Goal: Find specific page/section: Find specific page/section

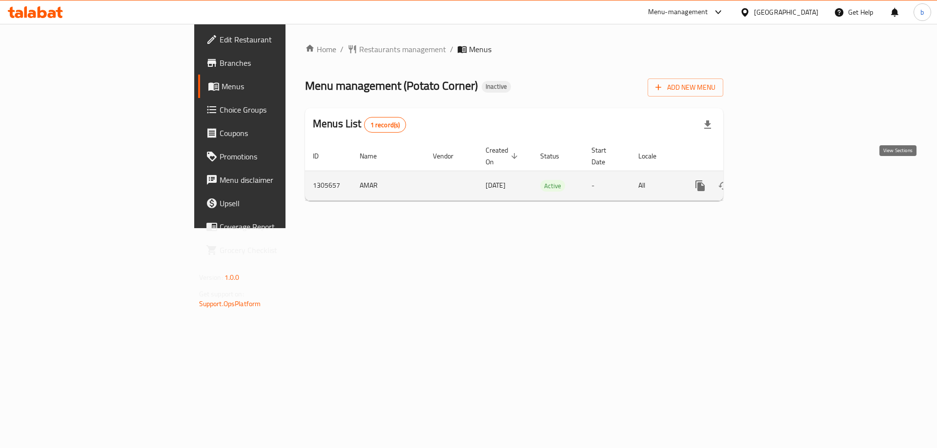
click at [776, 180] on icon "enhanced table" at bounding box center [770, 186] width 12 height 12
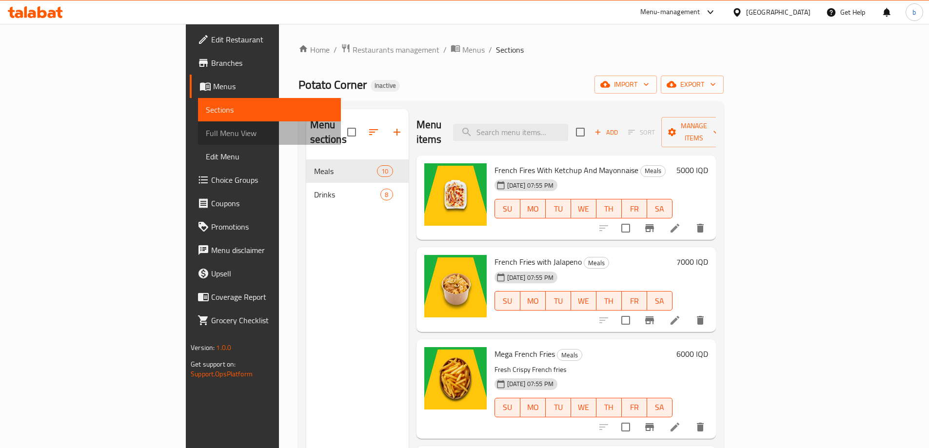
click at [206, 129] on span "Full Menu View" at bounding box center [269, 133] width 127 height 12
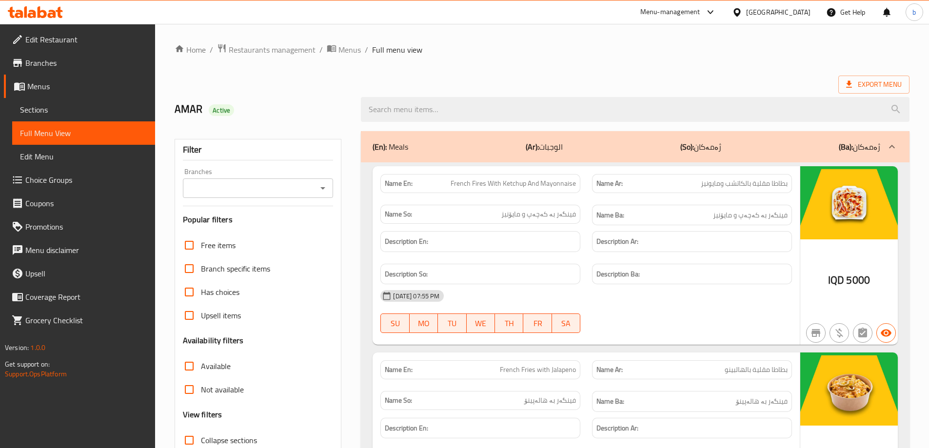
click at [320, 191] on icon "Open" at bounding box center [323, 188] width 12 height 12
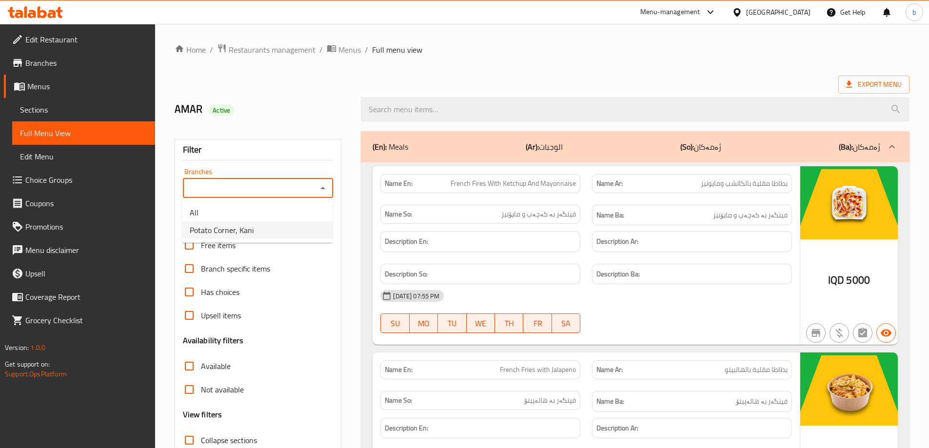
click at [255, 227] on li "Potato Corner, Kani" at bounding box center [257, 230] width 151 height 18
type input "Potato Corner, Kani"
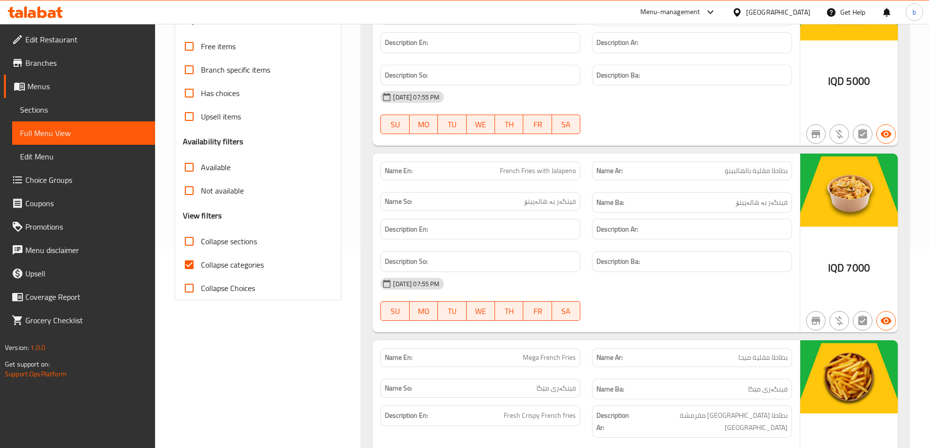
scroll to position [341, 0]
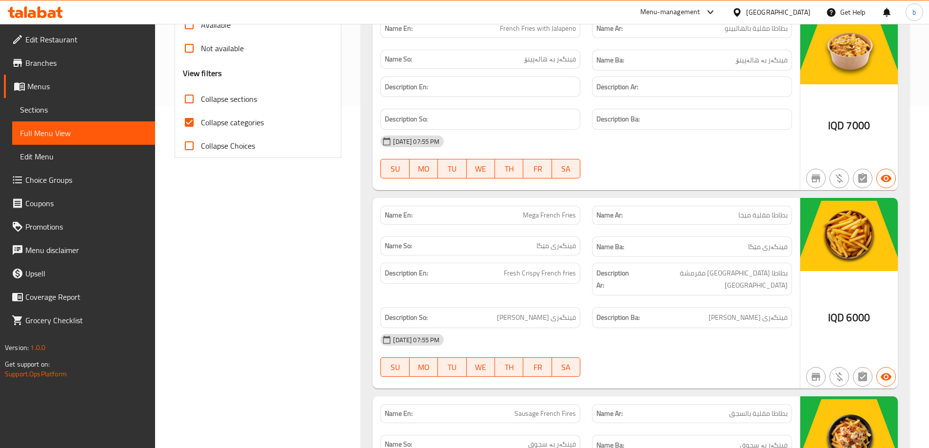
click at [191, 122] on input "Collapse categories" at bounding box center [189, 122] width 23 height 23
checkbox input "false"
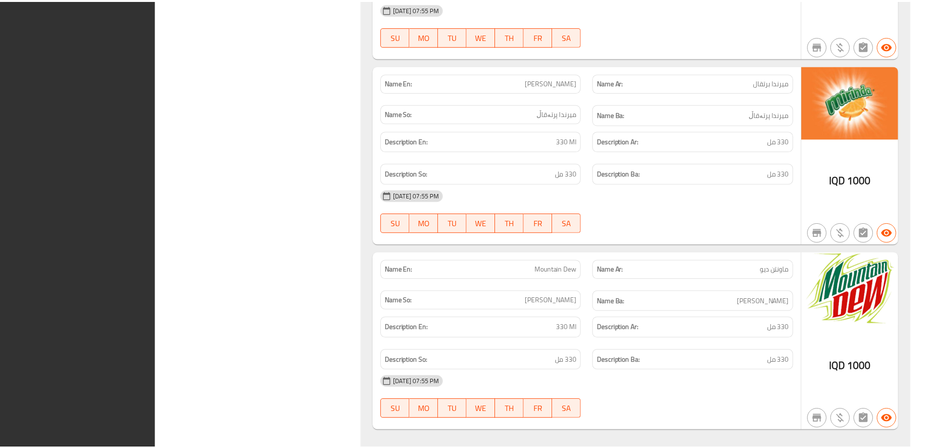
scroll to position [3162, 0]
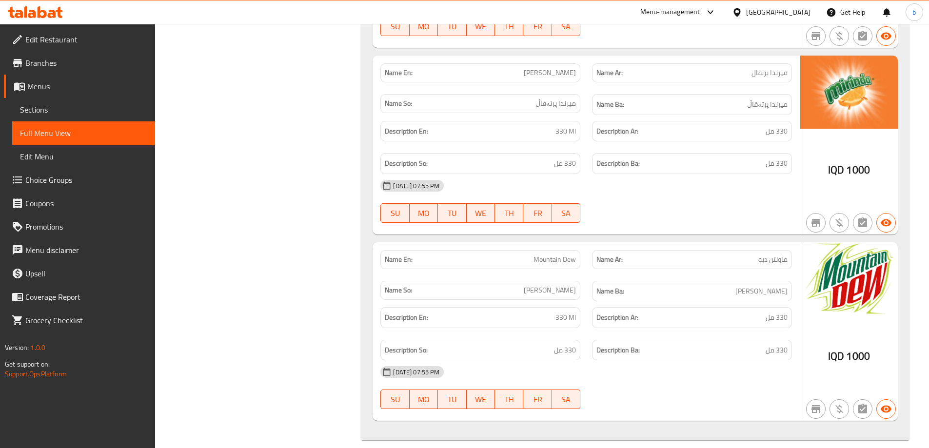
click at [76, 44] on span "Edit Restaurant" at bounding box center [86, 40] width 122 height 12
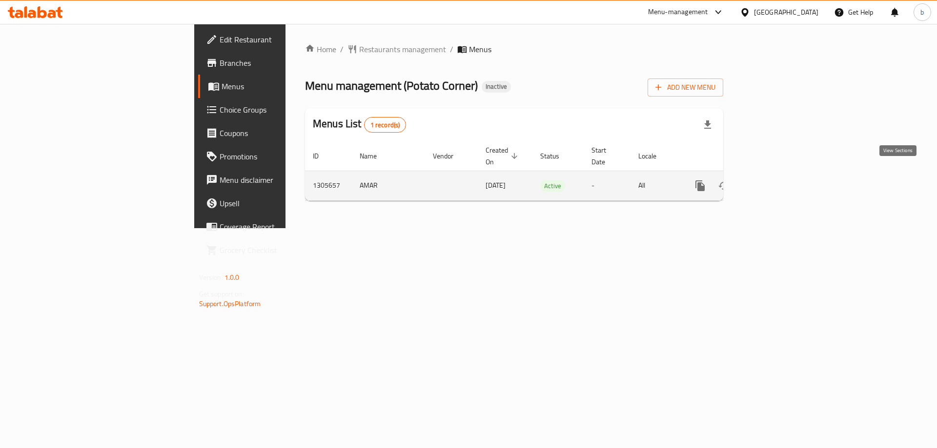
click at [782, 174] on link "enhanced table" at bounding box center [770, 185] width 23 height 23
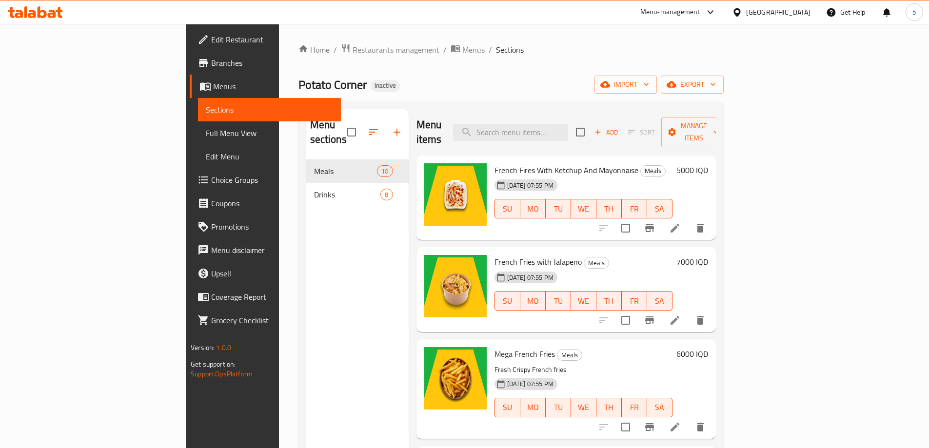
click at [43, 17] on icon at bounding box center [42, 12] width 9 height 12
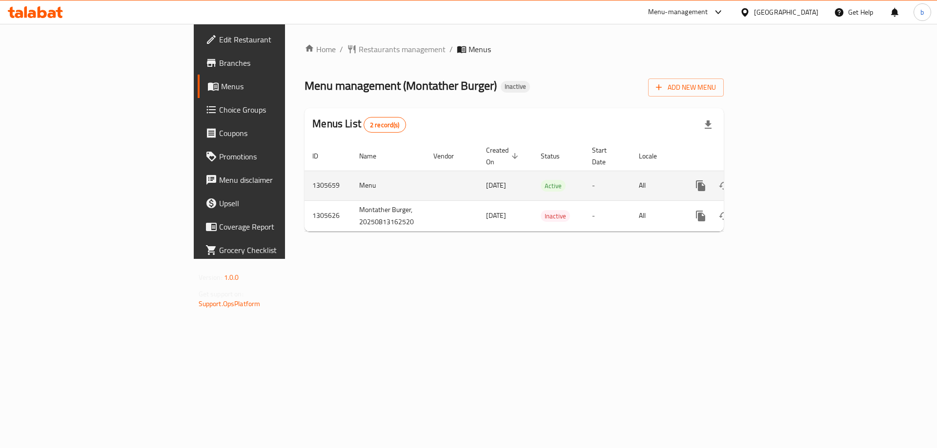
click at [775, 181] on icon "enhanced table" at bounding box center [770, 185] width 9 height 9
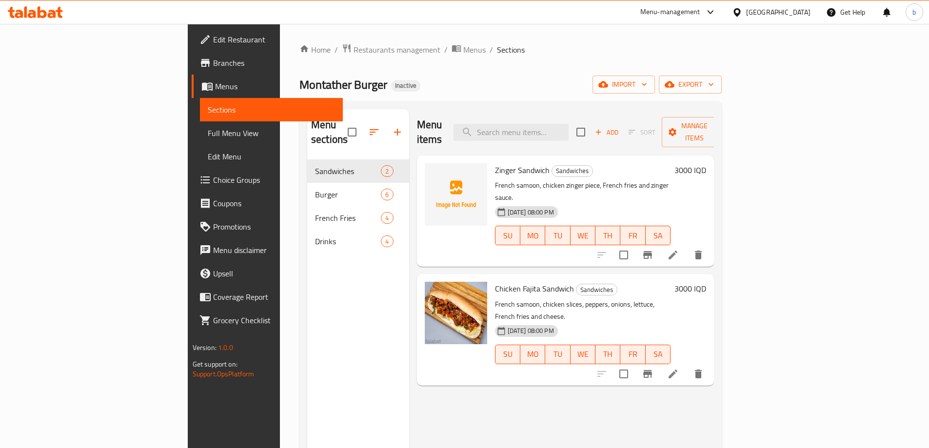
click at [208, 129] on span "Full Menu View" at bounding box center [271, 133] width 127 height 12
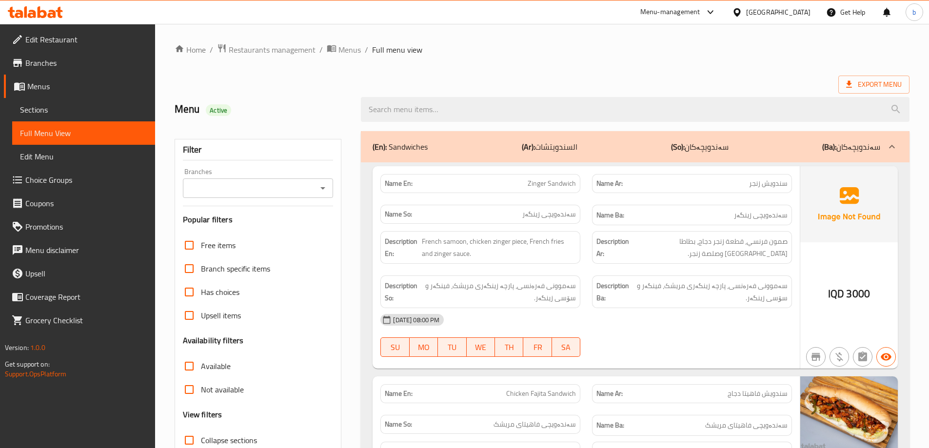
click at [322, 186] on icon "Open" at bounding box center [323, 188] width 12 height 12
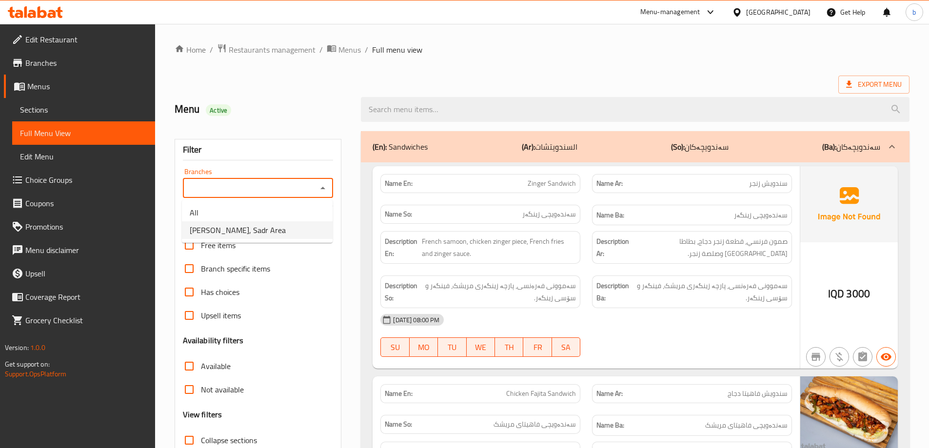
click at [246, 235] on span "Montather Burger, Sadr Area" at bounding box center [238, 230] width 96 height 12
type input "Montather Burger, Sadr Area"
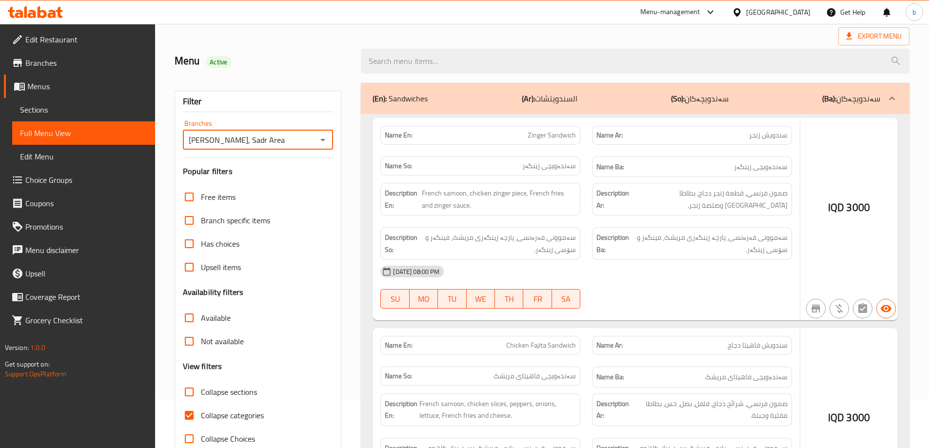
scroll to position [71, 0]
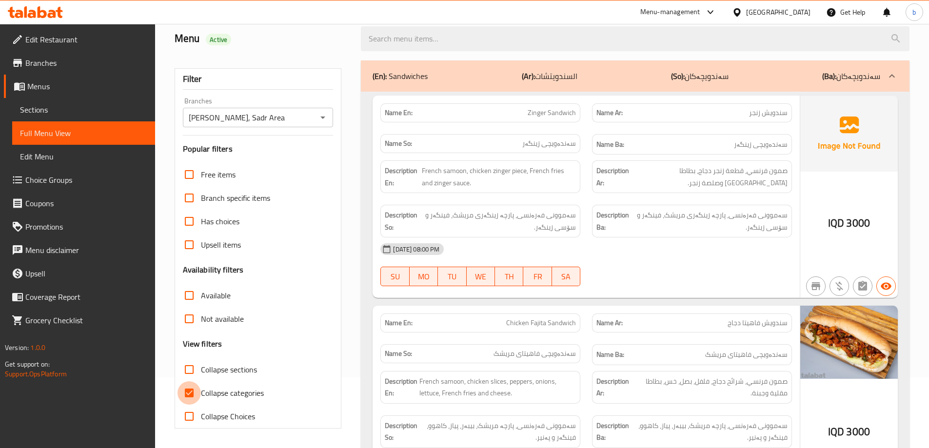
click at [190, 400] on input "Collapse categories" at bounding box center [189, 392] width 23 height 23
checkbox input "false"
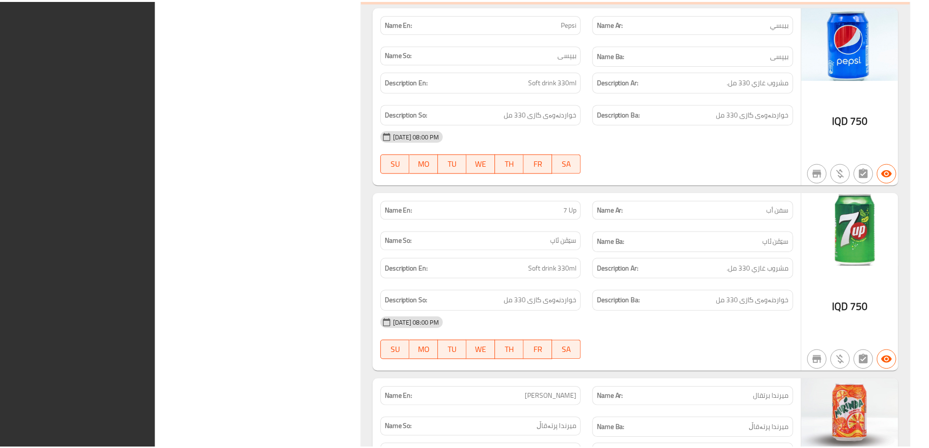
scroll to position [3125, 0]
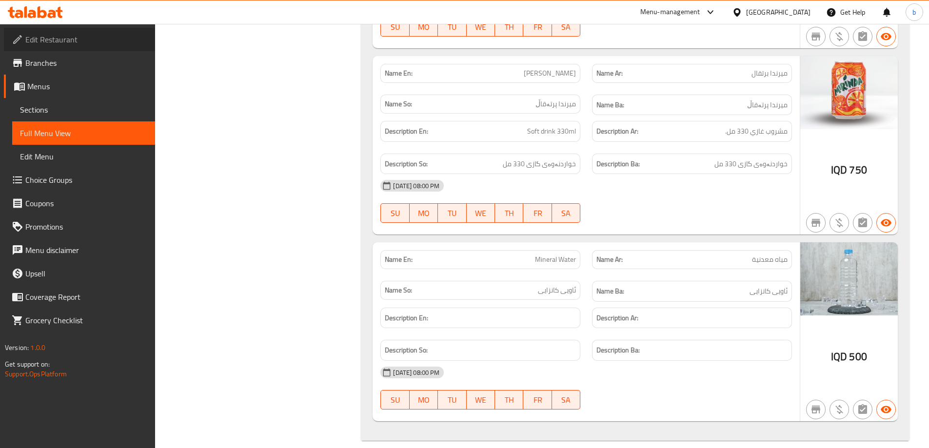
click at [93, 40] on span "Edit Restaurant" at bounding box center [86, 40] width 122 height 12
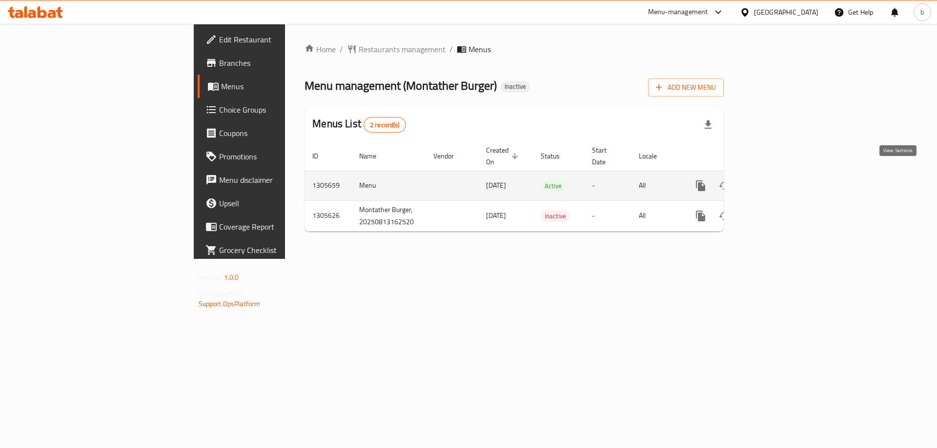
click at [777, 180] on icon "enhanced table" at bounding box center [771, 186] width 12 height 12
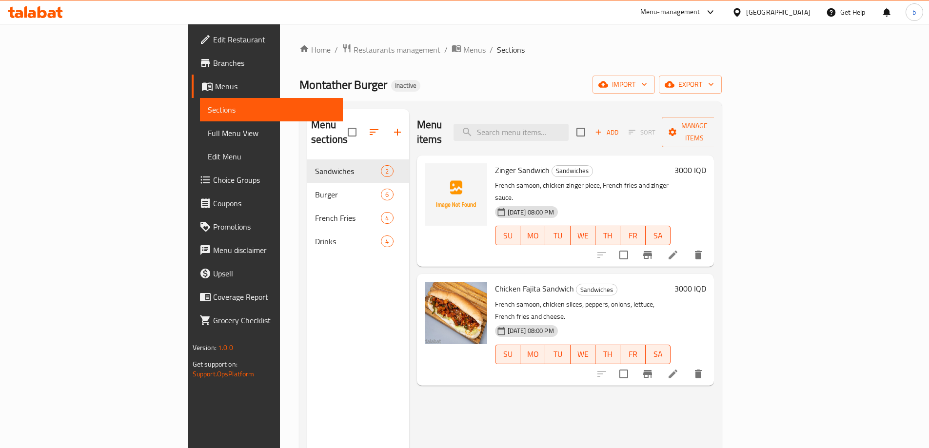
click at [33, 9] on icon at bounding box center [35, 12] width 55 height 12
